Goal: Browse casually: Explore the website without a specific task or goal

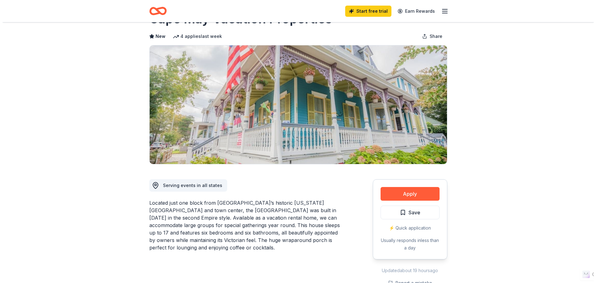
scroll to position [62, 0]
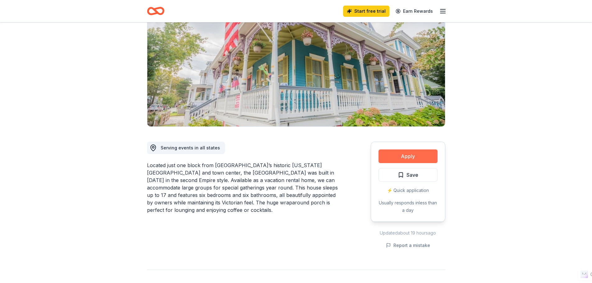
click at [396, 157] on button "Apply" at bounding box center [407, 156] width 59 height 14
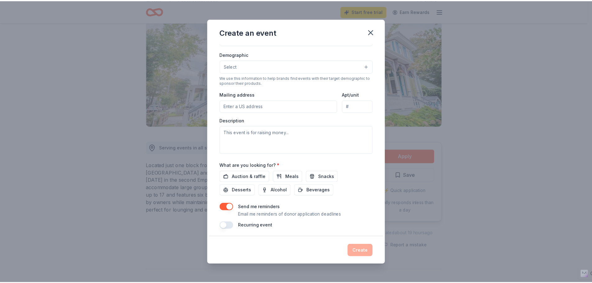
scroll to position [103, 0]
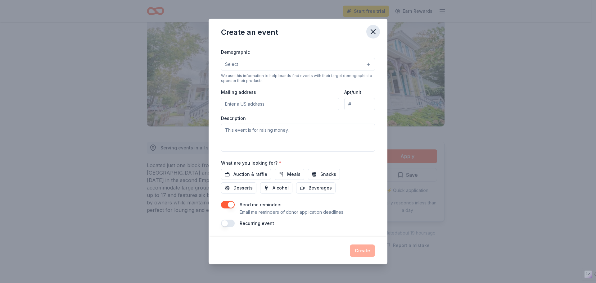
click at [374, 27] on icon "button" at bounding box center [373, 31] width 9 height 9
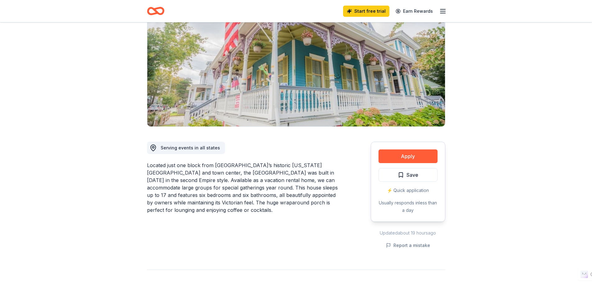
click at [151, 10] on icon "Home" at bounding box center [155, 11] width 17 height 15
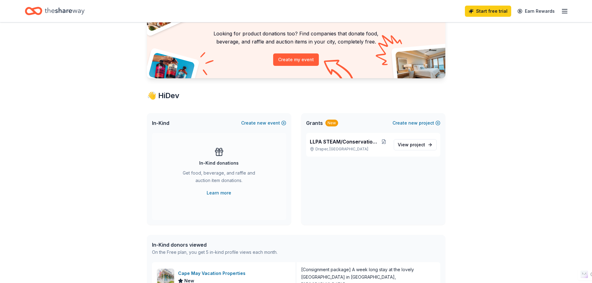
scroll to position [93, 0]
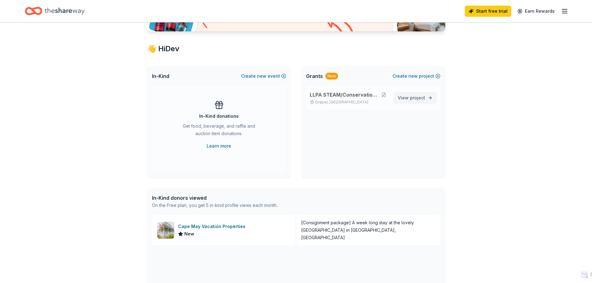
click at [397, 96] on link "View project" at bounding box center [414, 97] width 43 height 11
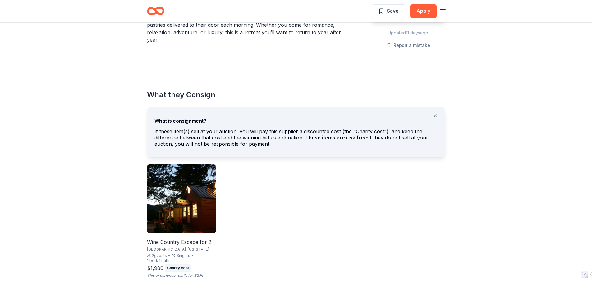
scroll to position [311, 0]
